Goal: Task Accomplishment & Management: Complete application form

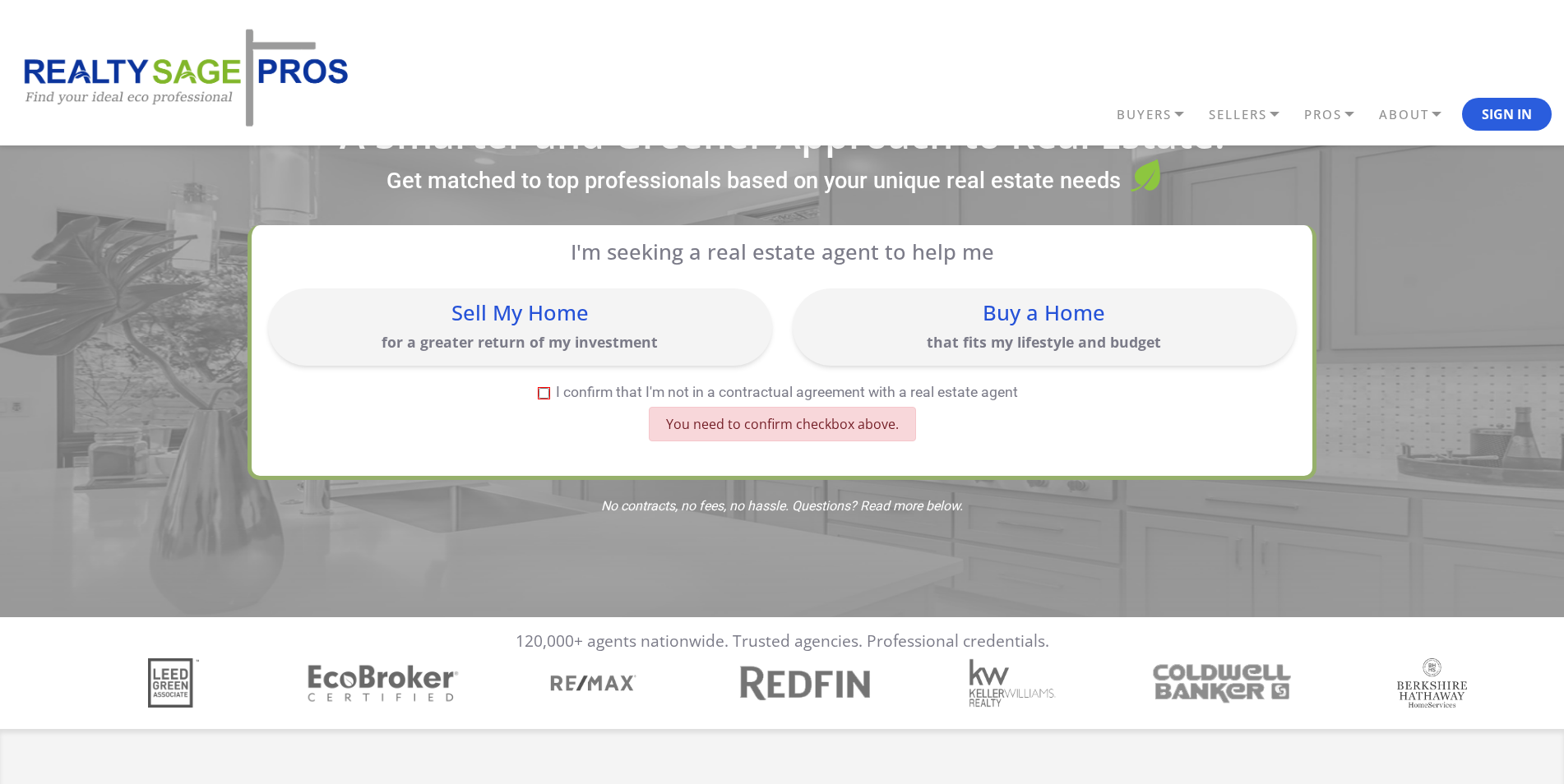
scroll to position [48, 0]
click at [591, 394] on label "I confirm that I'm not in a contractual agreement with a real estate agent" at bounding box center [777, 393] width 1020 height 15
click at [549, 394] on input "I confirm that I'm not in a contractual agreement with a real estate agent" at bounding box center [544, 393] width 11 height 11
checkbox input "true"
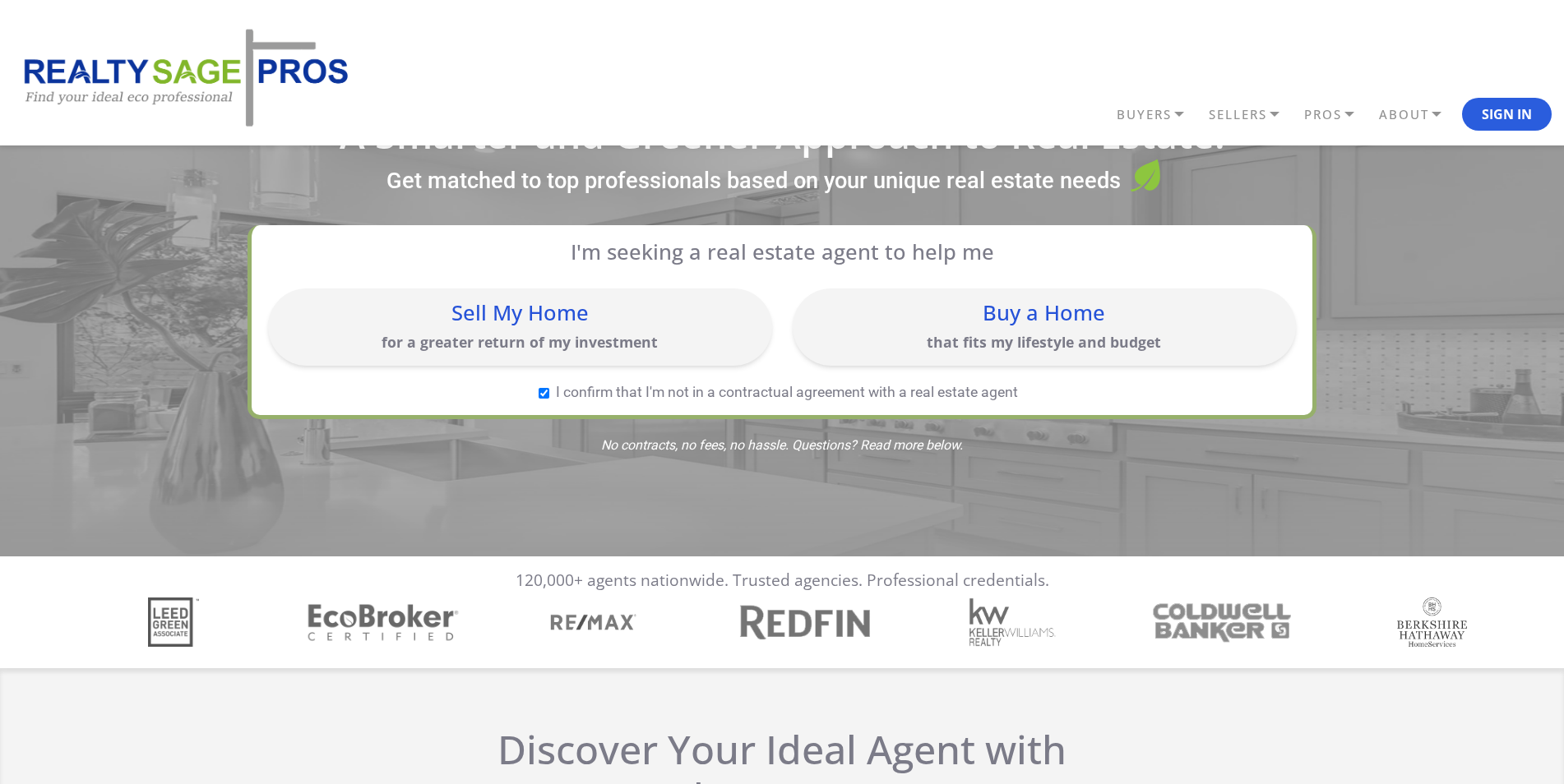
click at [1059, 329] on div "Buy a Home that fits my lifestyle and budget" at bounding box center [1045, 327] width 488 height 61
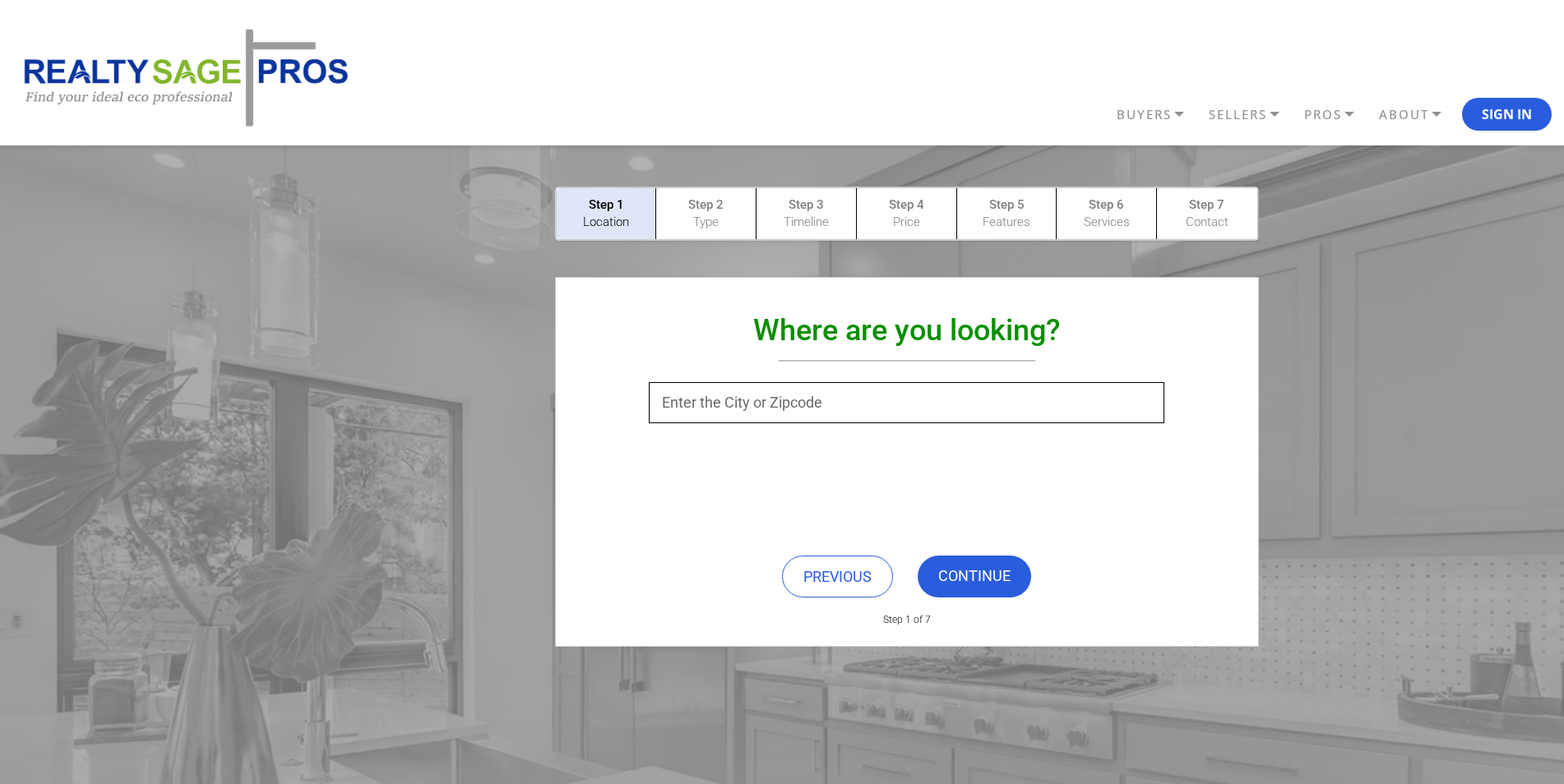
click at [993, 399] on input "text" at bounding box center [906, 402] width 515 height 41
click at [943, 404] on input "text" at bounding box center [906, 402] width 515 height 41
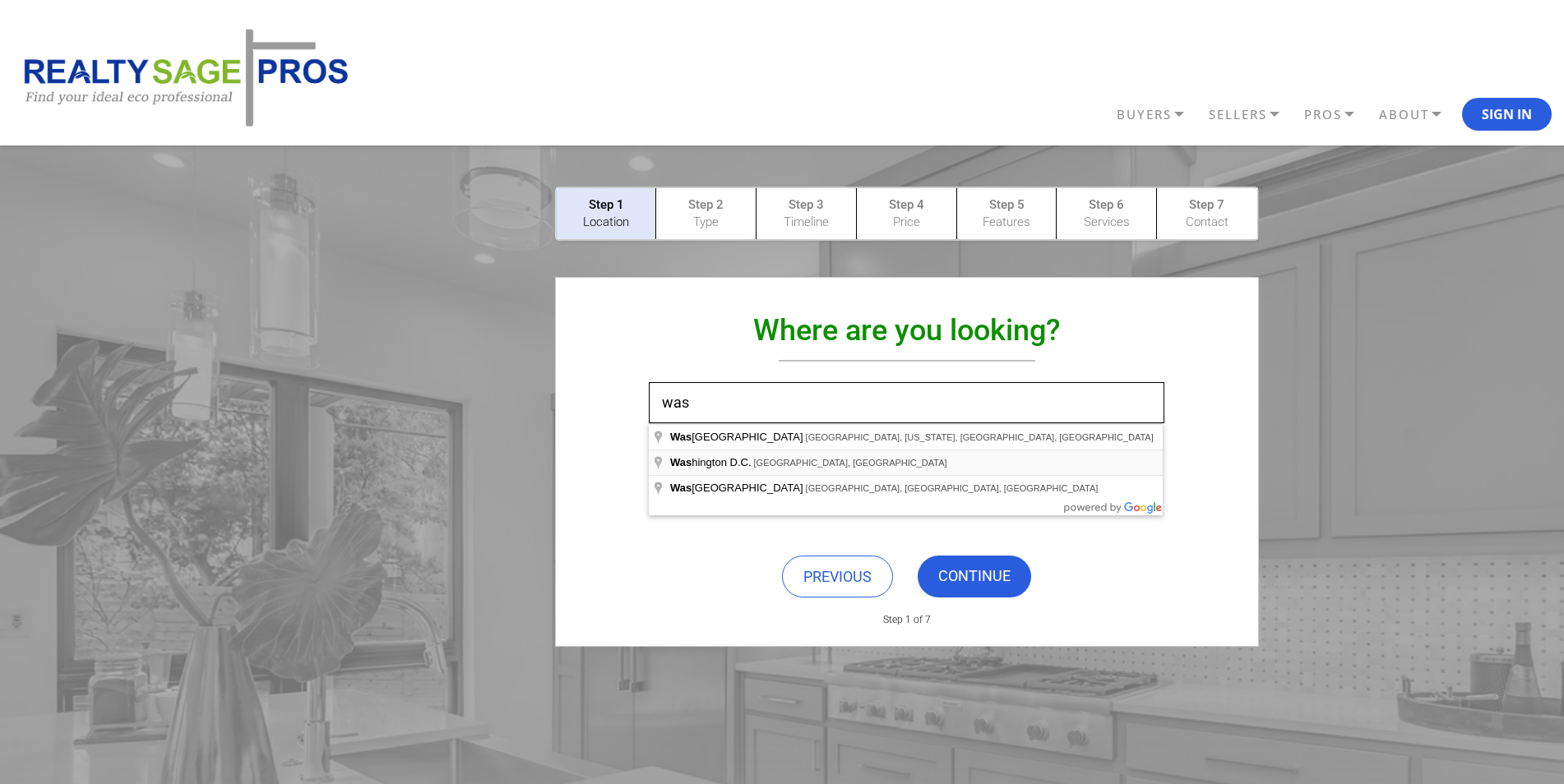
type input "Washington D.C., DC, USA"
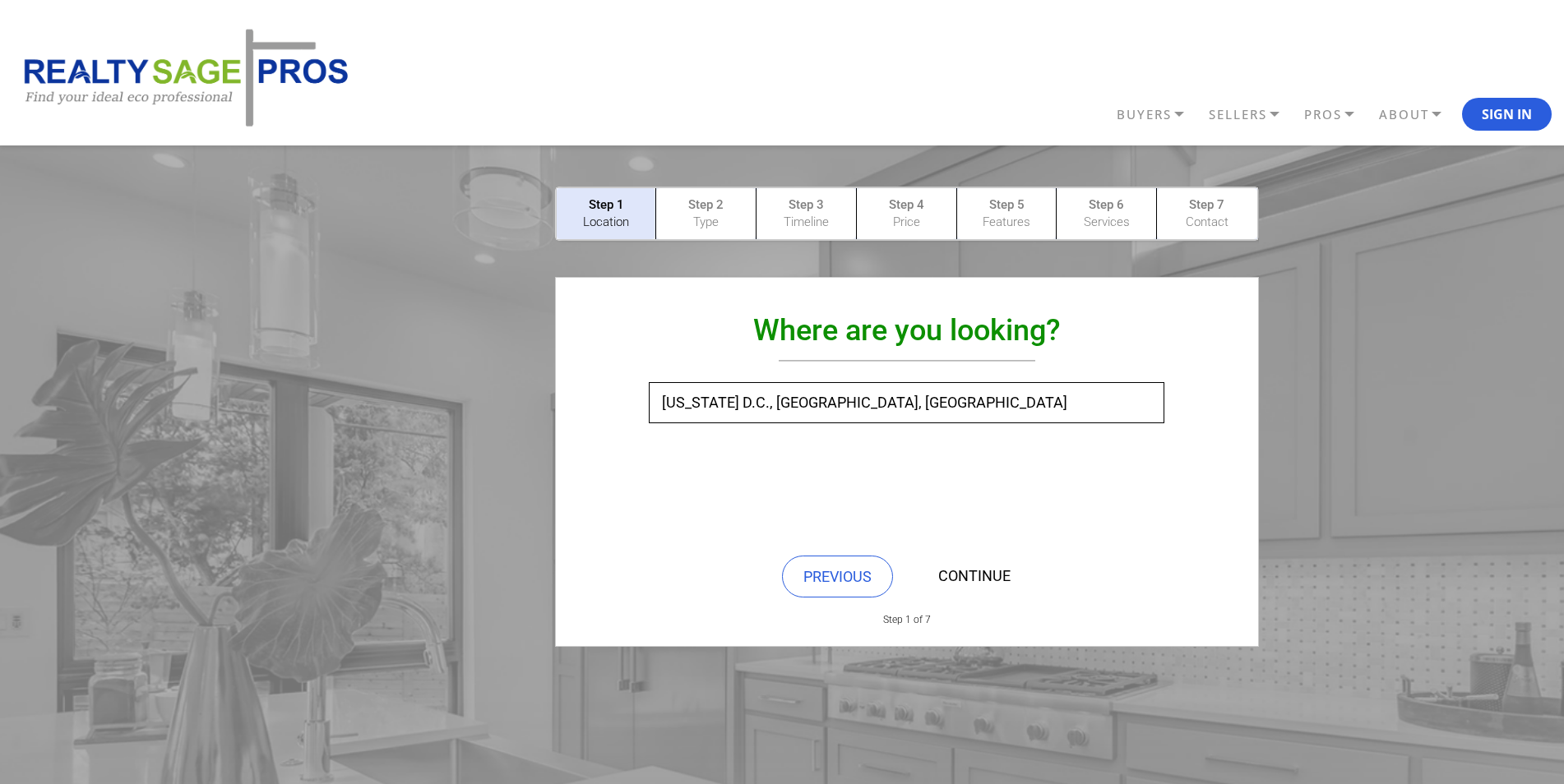
click at [982, 581] on link "CONTINUE" at bounding box center [974, 577] width 113 height 42
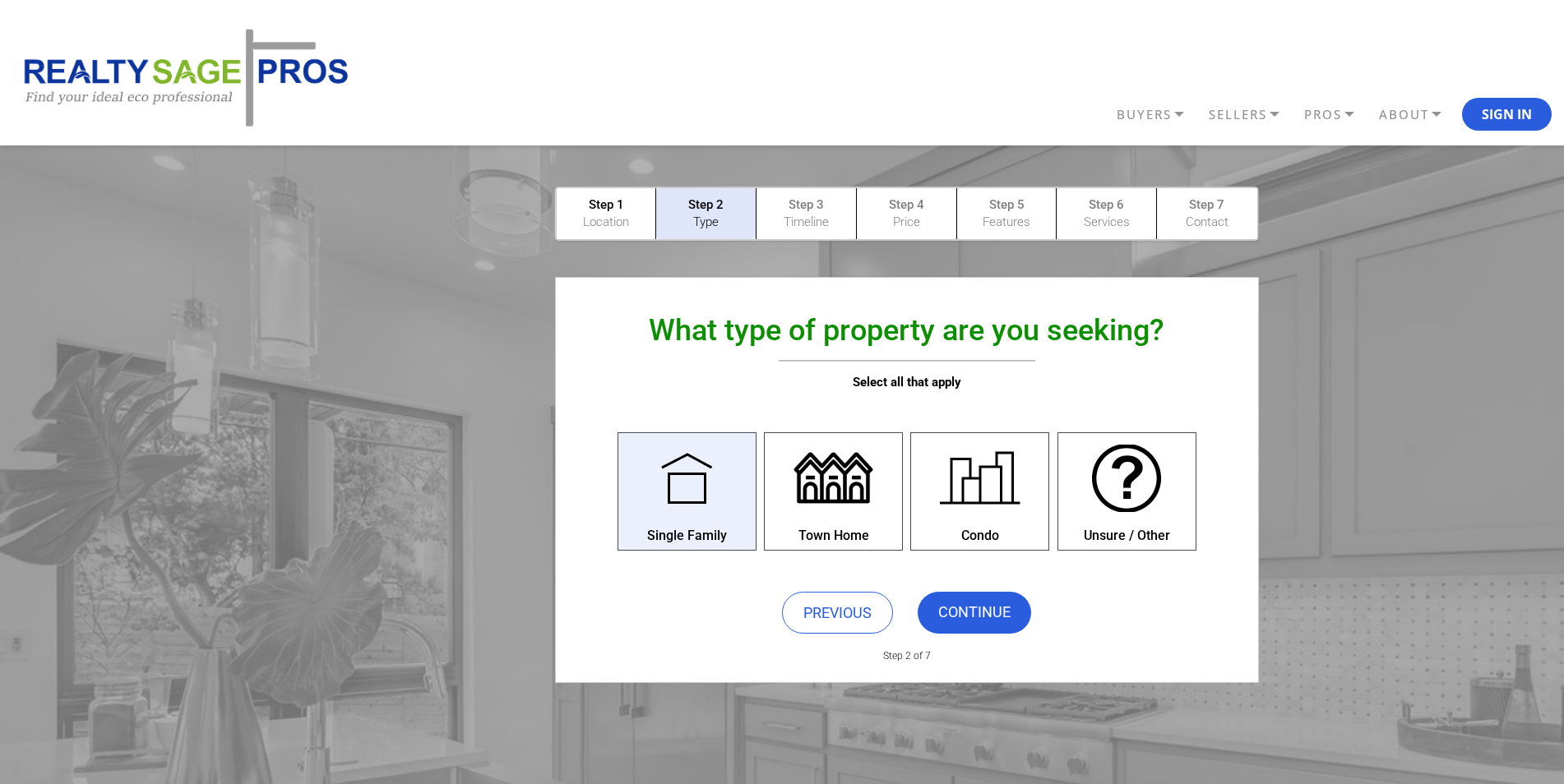
click at [668, 515] on div at bounding box center [686, 479] width 91 height 91
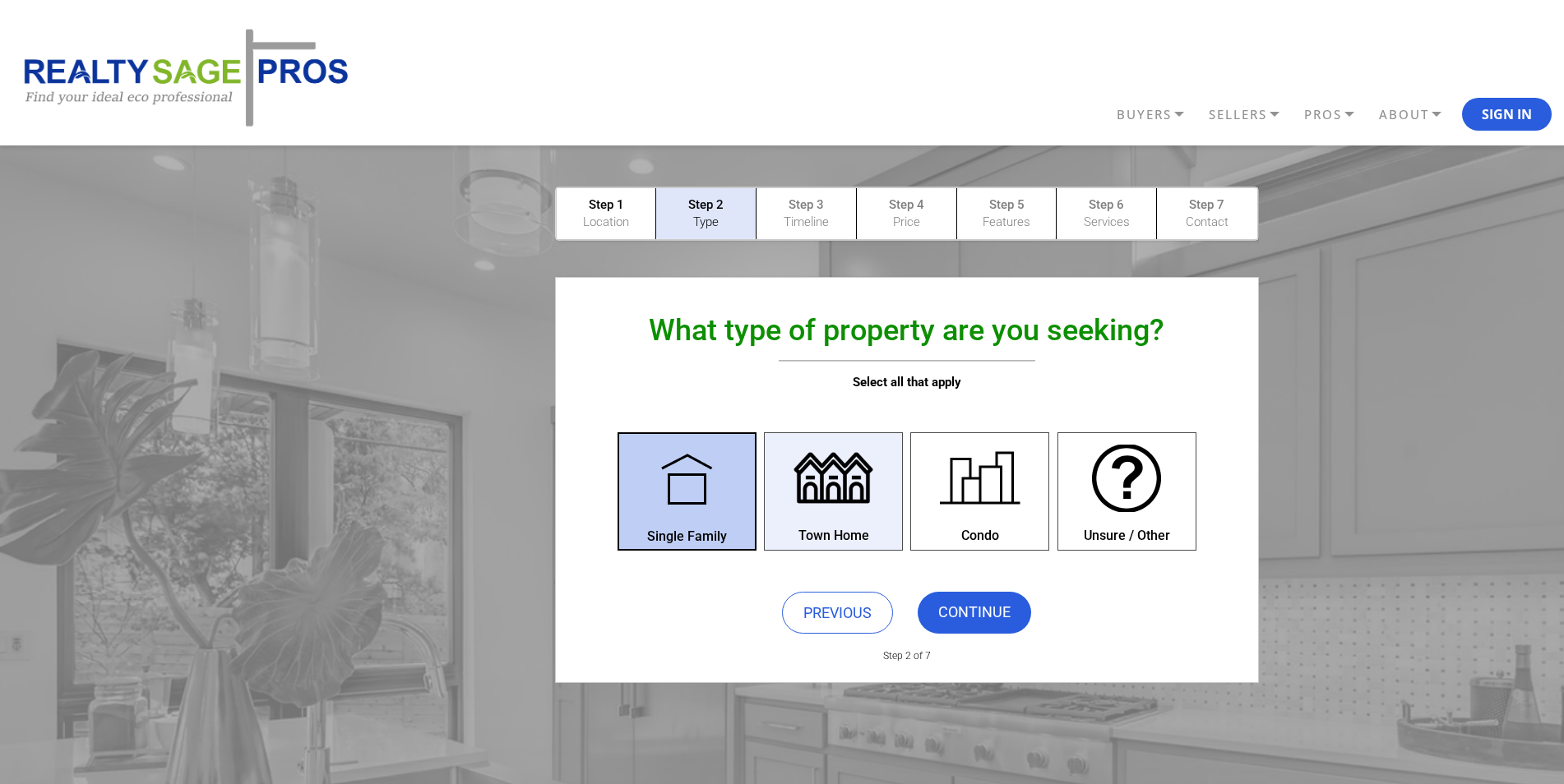
click at [803, 500] on div at bounding box center [833, 479] width 91 height 91
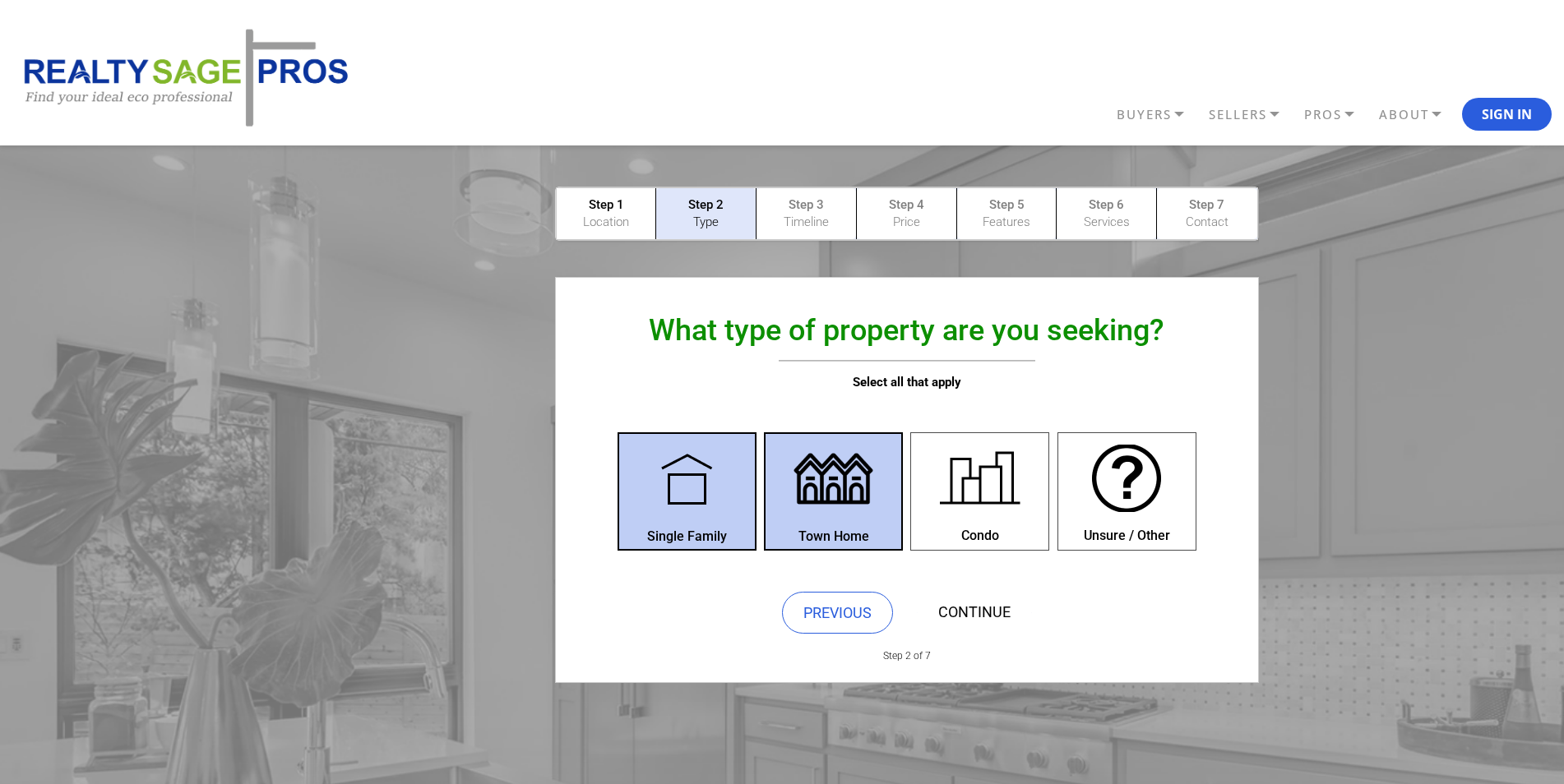
click at [970, 592] on link "CONTINUE" at bounding box center [974, 613] width 113 height 42
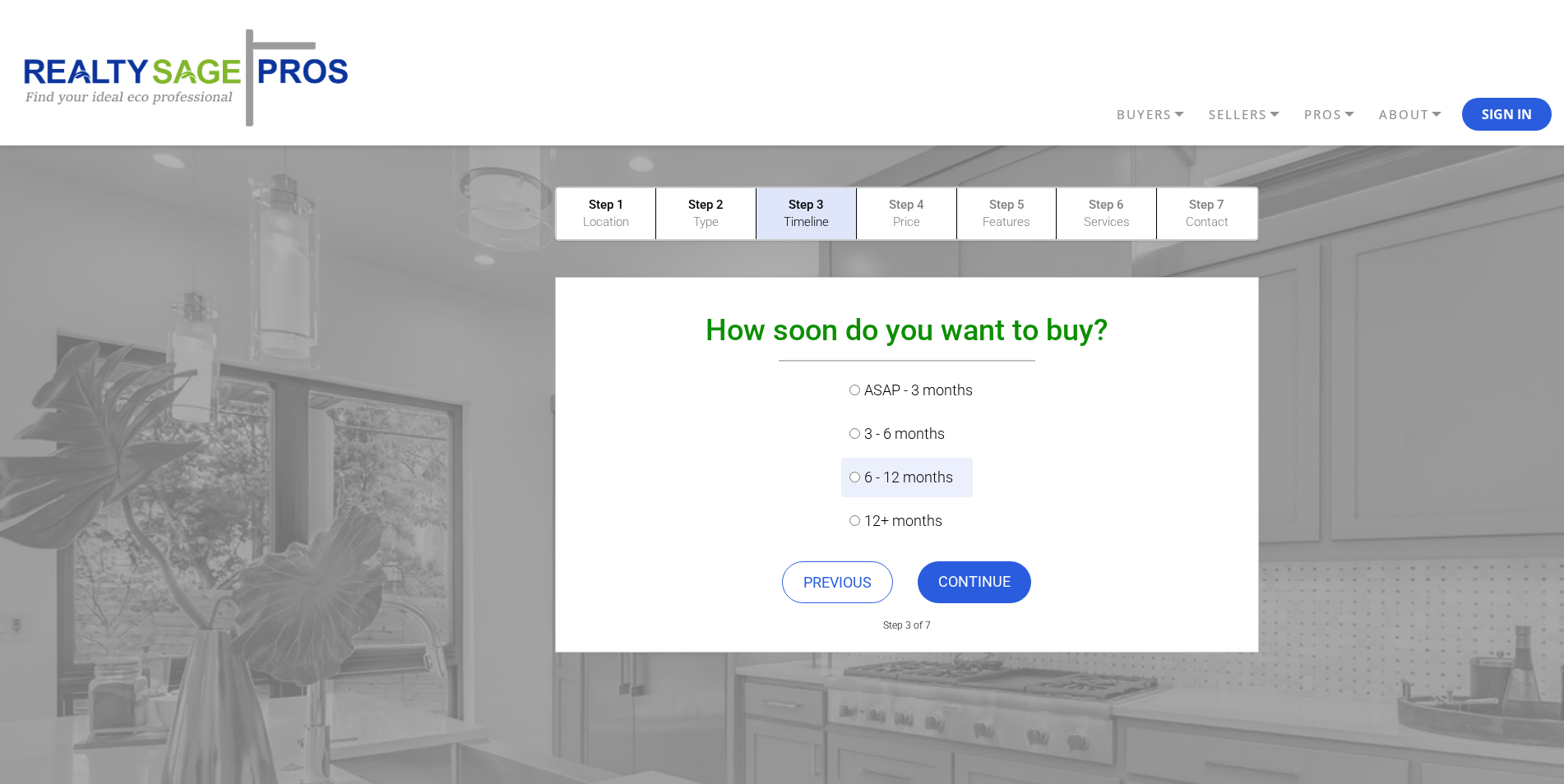
click at [849, 477] on input "6 - 12 months" at bounding box center [854, 477] width 11 height 11
radio input "true"
click at [983, 569] on link "CONTINUE" at bounding box center [974, 583] width 113 height 42
